Goal: Task Accomplishment & Management: Manage account settings

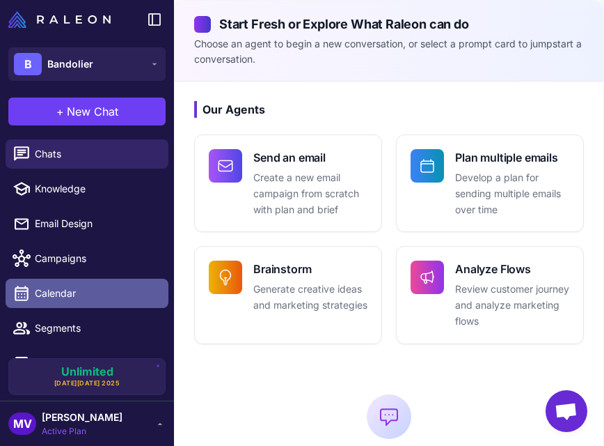
scroll to position [60, 0]
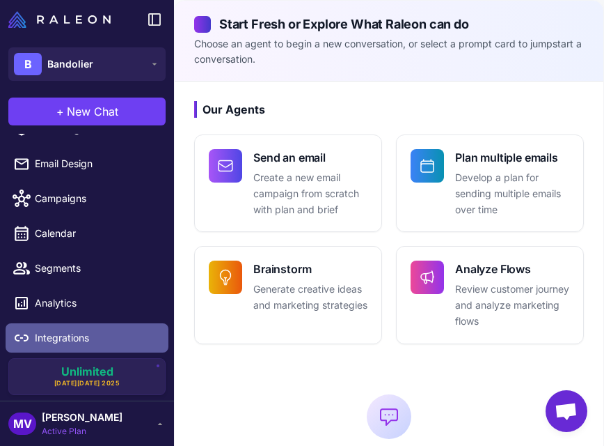
click at [74, 344] on span "Integrations" at bounding box center [96, 337] width 123 height 15
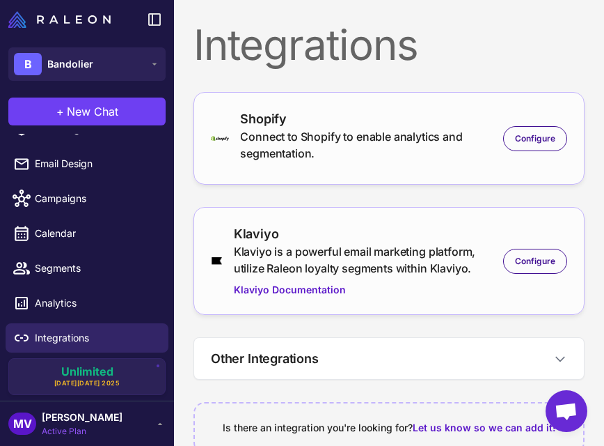
click at [530, 274] on div "Klaviyo Klaviyo is a powerful email marketing platform, utilize Raleon loyalty …" at bounding box center [389, 260] width 356 height 73
click at [538, 260] on span "Configure" at bounding box center [535, 261] width 40 height 13
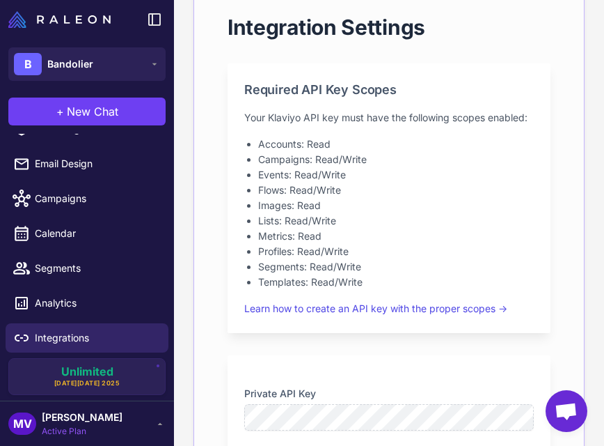
scroll to position [333, 0]
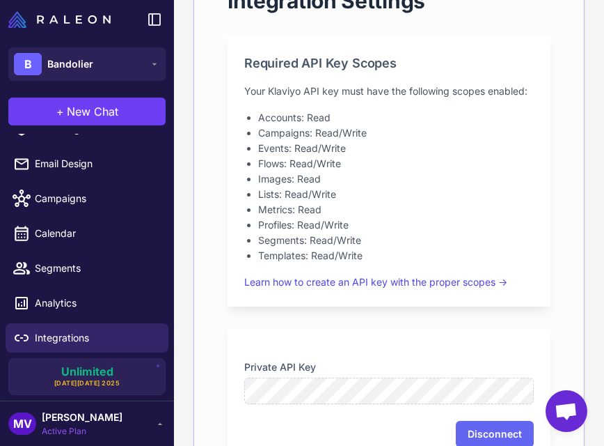
click at [97, 415] on span "[PERSON_NAME]" at bounding box center [82, 416] width 81 height 15
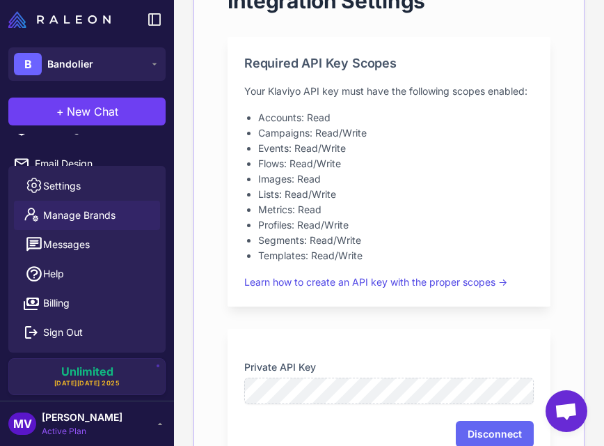
click at [106, 212] on span "Manage Brands" at bounding box center [79, 214] width 72 height 15
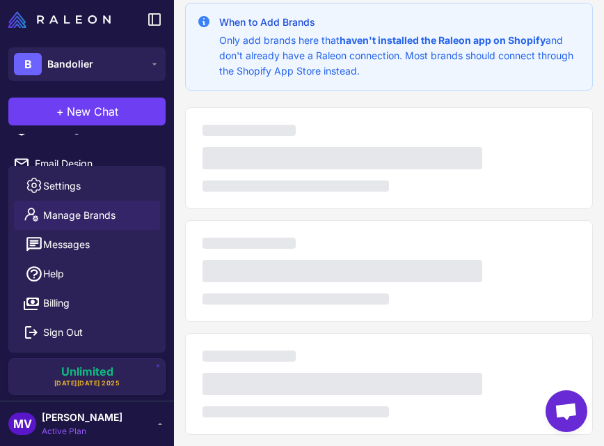
scroll to position [24, 0]
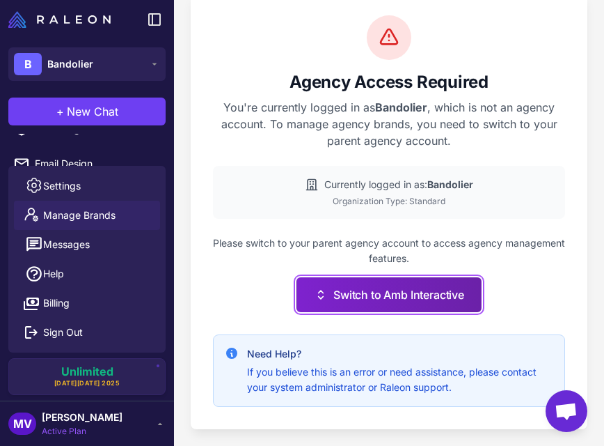
click at [384, 297] on button "Switch to Amb Interactive" at bounding box center [389, 294] width 185 height 35
